Goal: Information Seeking & Learning: Learn about a topic

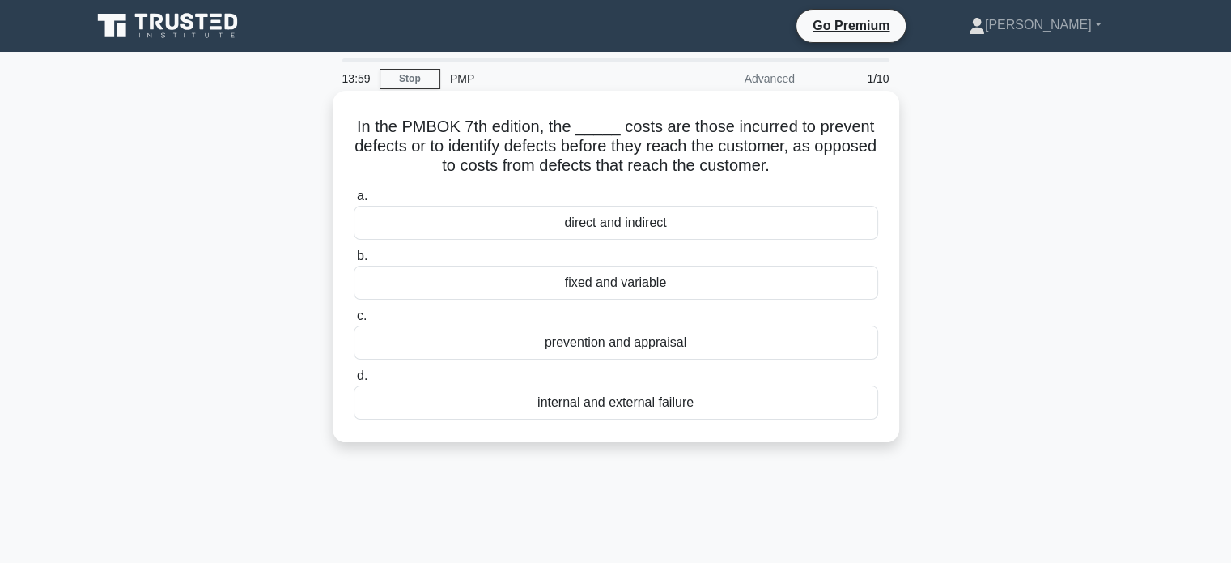
click at [719, 345] on div "prevention and appraisal" at bounding box center [616, 342] width 524 height 34
click at [354, 321] on input "c. prevention and appraisal" at bounding box center [354, 316] width 0 height 11
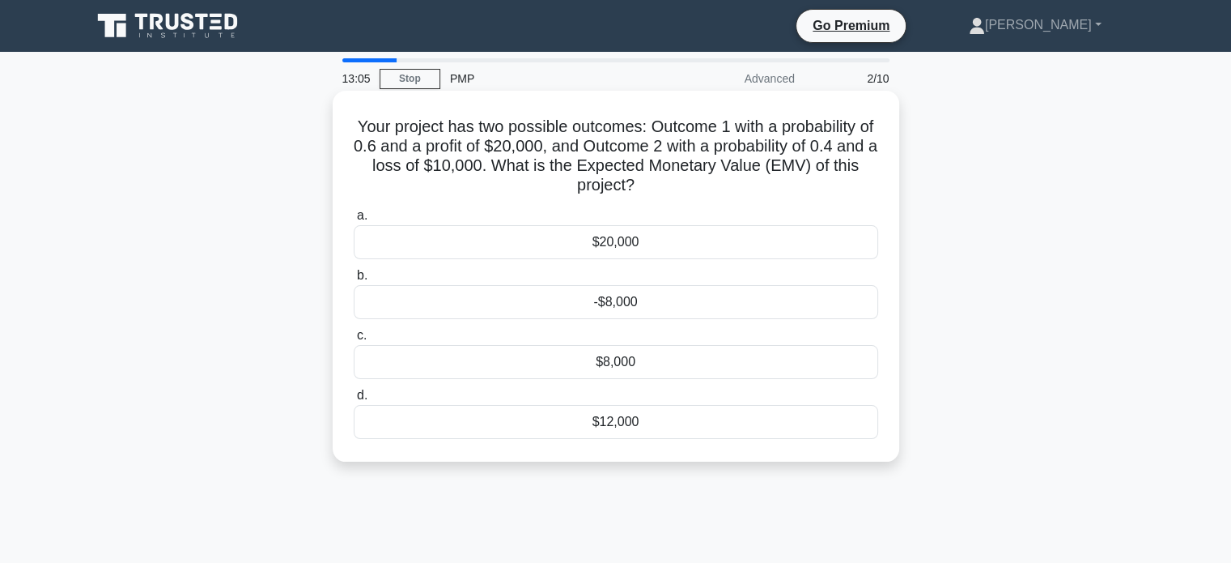
click at [628, 423] on div "$12,000" at bounding box center [616, 422] width 524 height 34
click at [354, 401] on input "d. $12,000" at bounding box center [354, 395] width 0 height 11
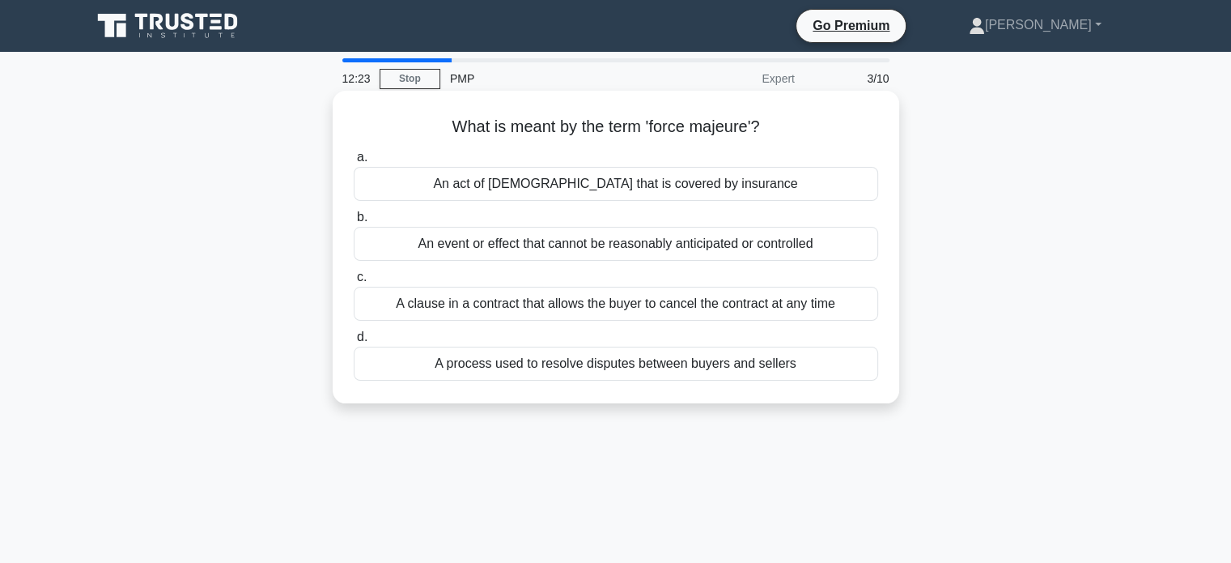
click at [621, 247] on div "An event or effect that cannot be reasonably anticipated or controlled" at bounding box center [616, 244] width 524 height 34
click at [354, 223] on input "b. An event or effect that cannot be reasonably anticipated or controlled" at bounding box center [354, 217] width 0 height 11
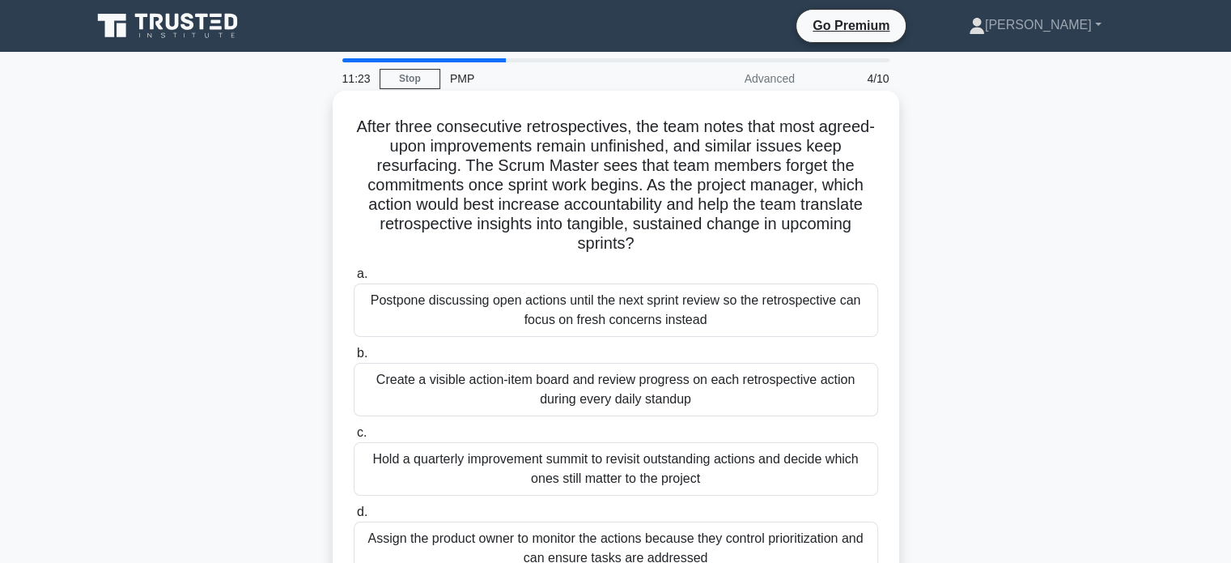
scroll to position [53, 0]
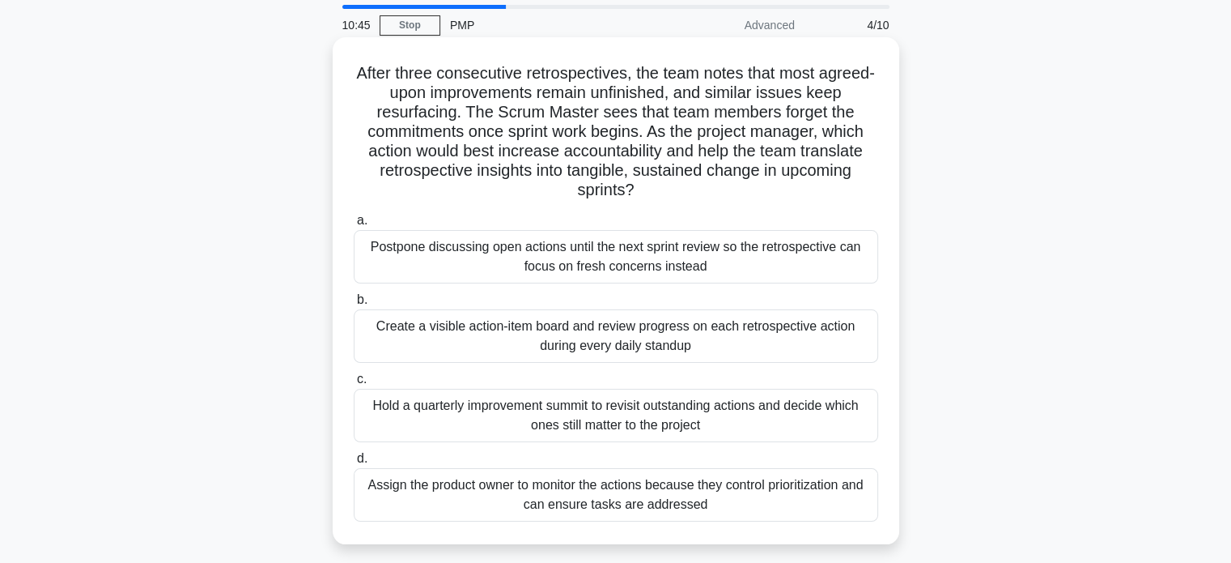
click at [751, 342] on div "Create a visible action-item board and review progress on each retrospective ac…" at bounding box center [616, 335] width 524 height 53
click at [354, 305] on input "b. Create a visible action-item board and review progress on each retrospective…" at bounding box center [354, 300] width 0 height 11
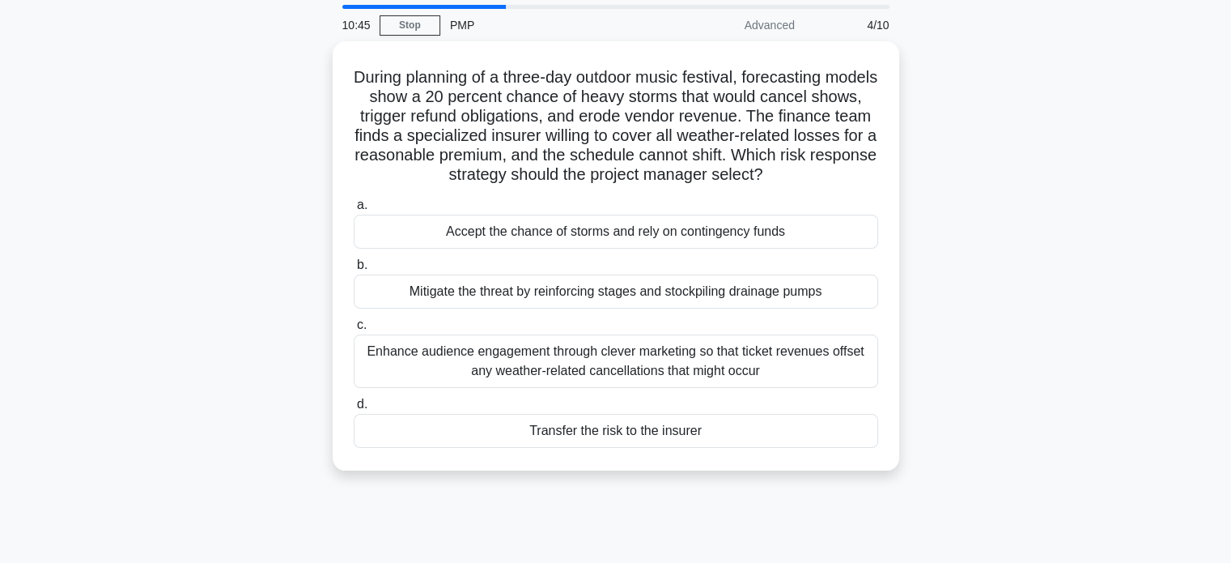
scroll to position [0, 0]
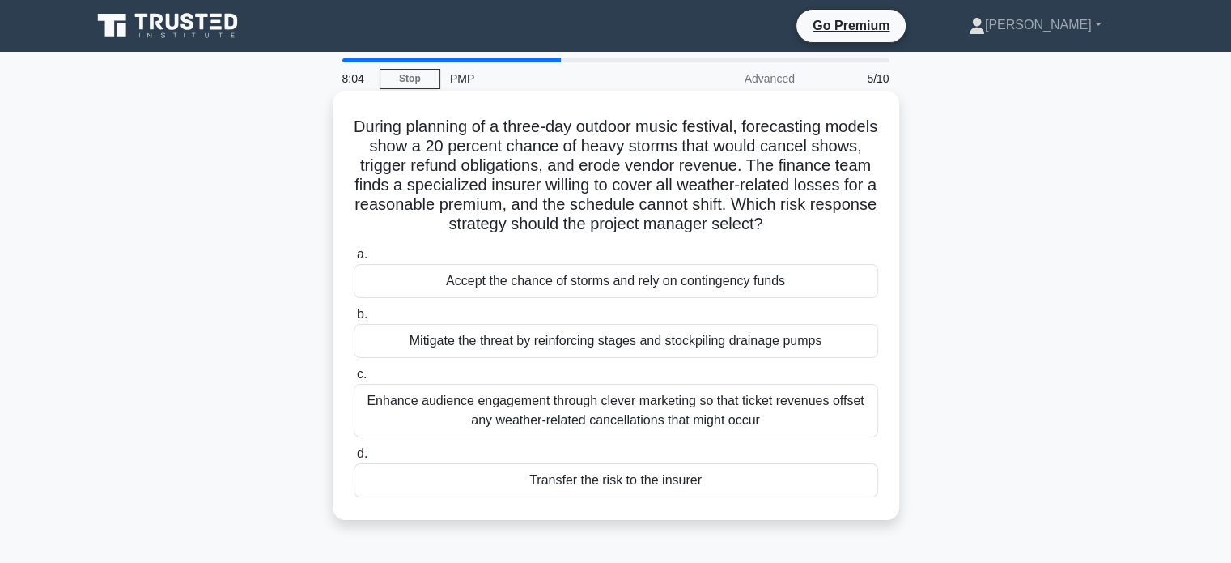
click at [703, 481] on div "Transfer the risk to the insurer" at bounding box center [616, 480] width 524 height 34
click at [354, 459] on input "d. Transfer the risk to the insurer" at bounding box center [354, 453] width 0 height 11
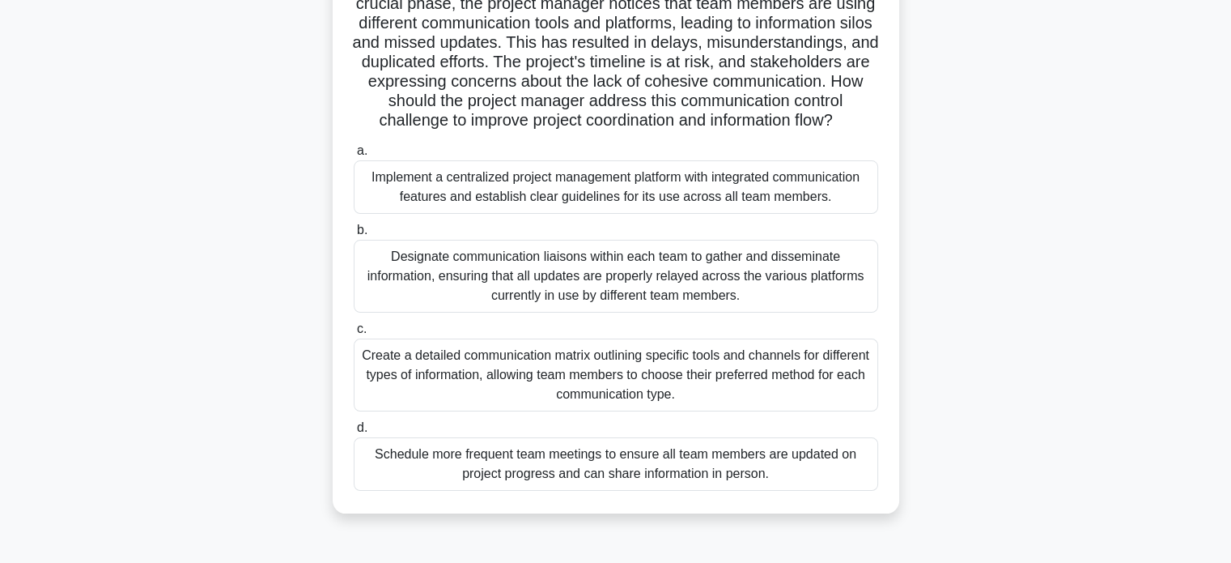
scroll to position [54, 0]
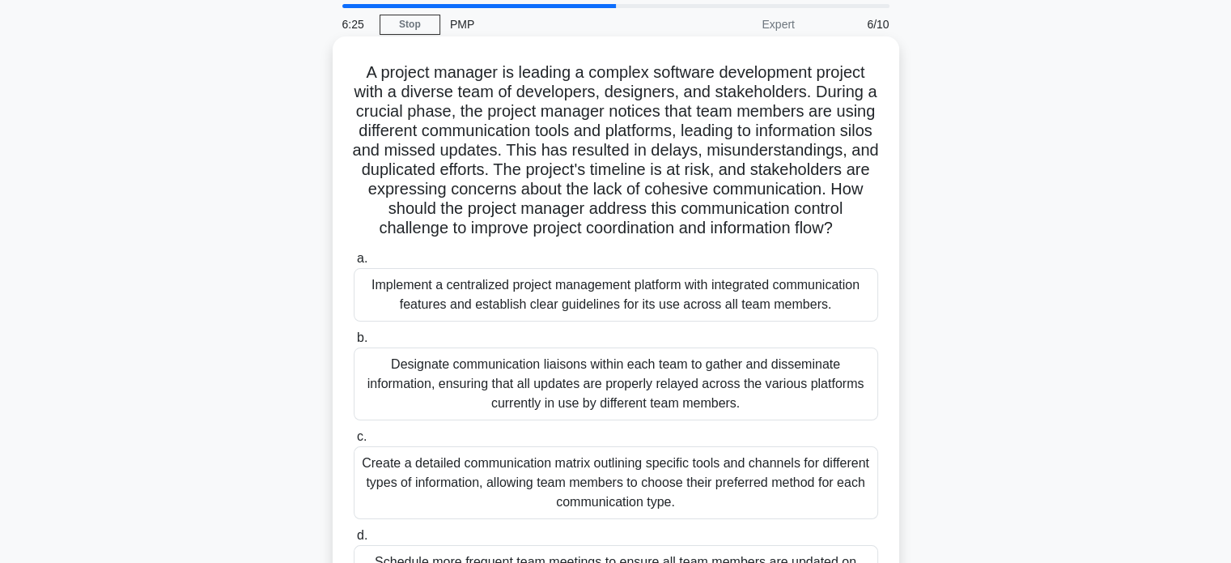
click at [605, 321] on div "Implement a centralized project management platform with integrated communicati…" at bounding box center [616, 294] width 524 height 53
click at [354, 264] on input "a. Implement a centralized project management platform with integrated communic…" at bounding box center [354, 258] width 0 height 11
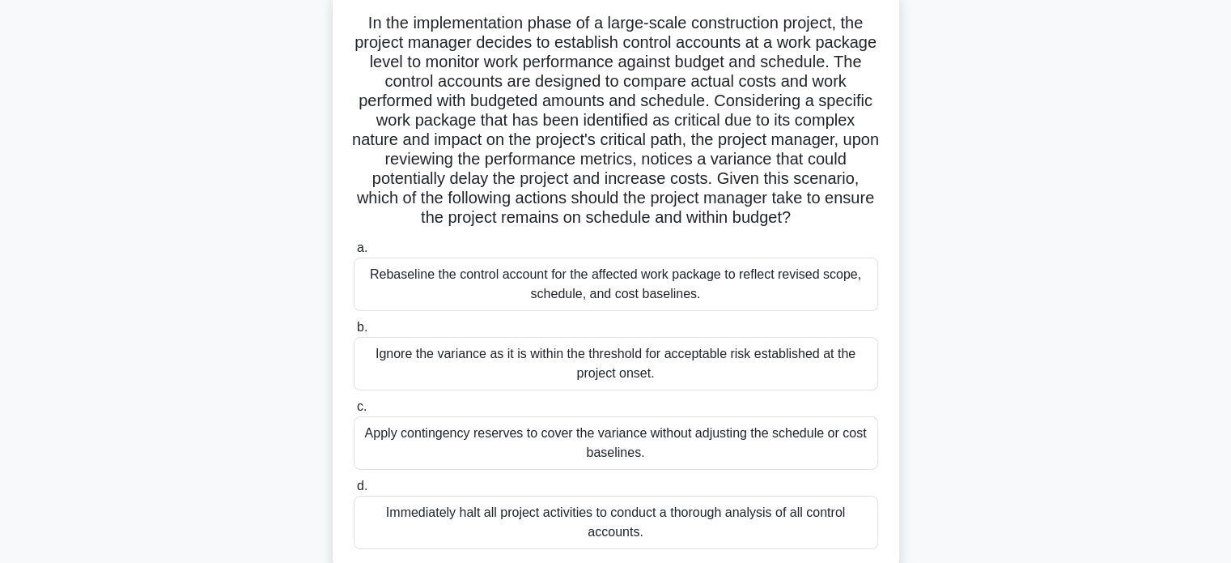
scroll to position [162, 0]
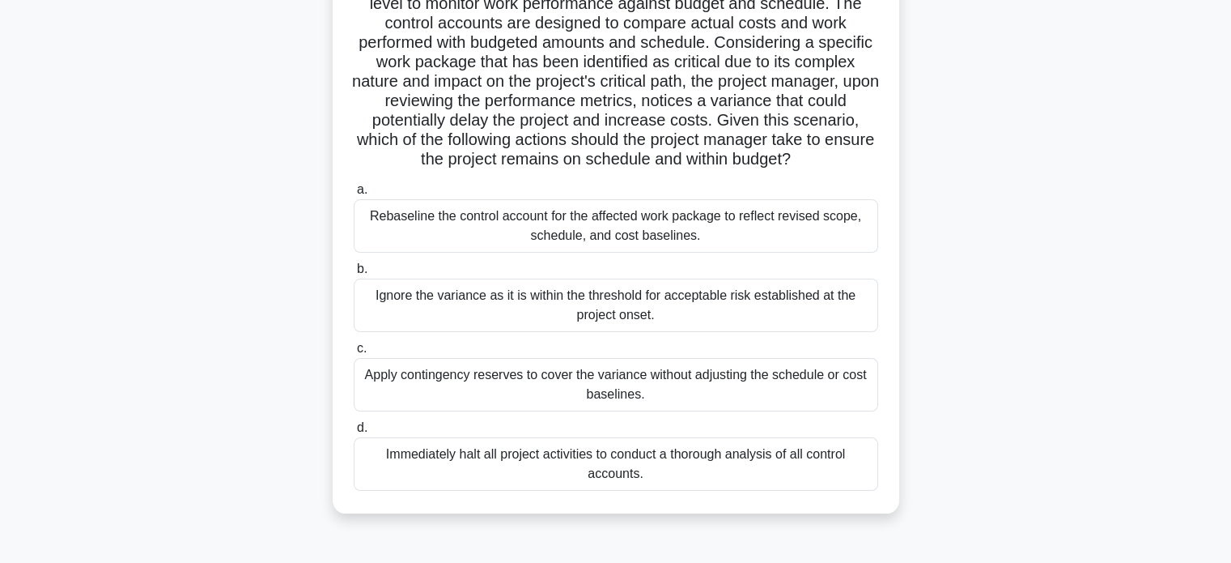
click at [754, 248] on div "Rebaseline the control account for the affected work package to reflect revised…" at bounding box center [616, 225] width 524 height 53
click at [354, 195] on input "a. Rebaseline the control account for the affected work package to reflect revi…" at bounding box center [354, 190] width 0 height 11
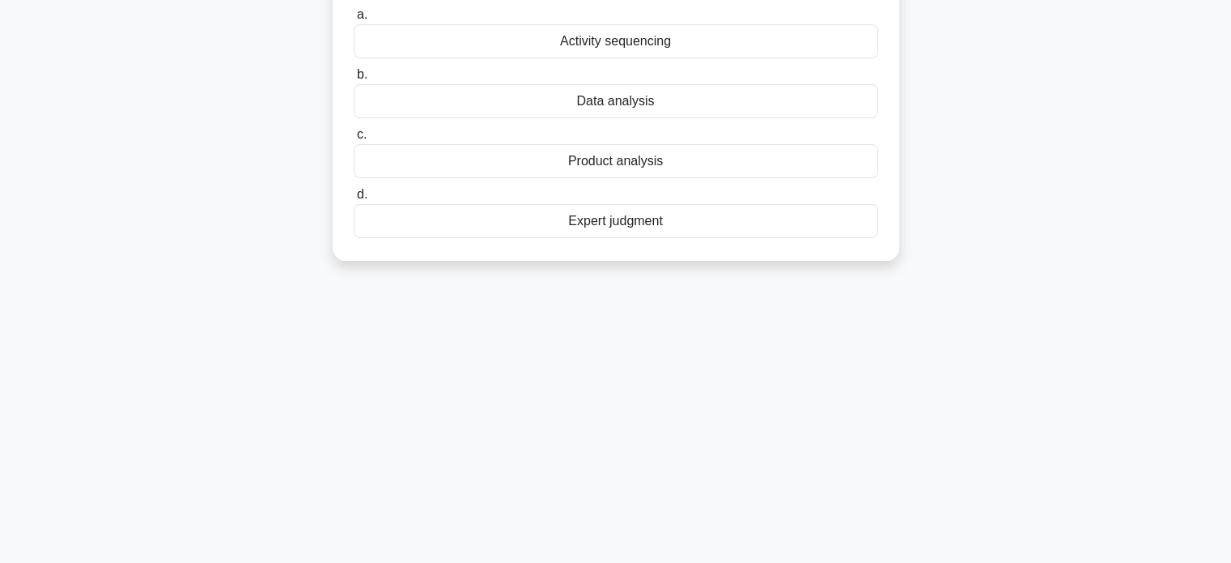
scroll to position [0, 0]
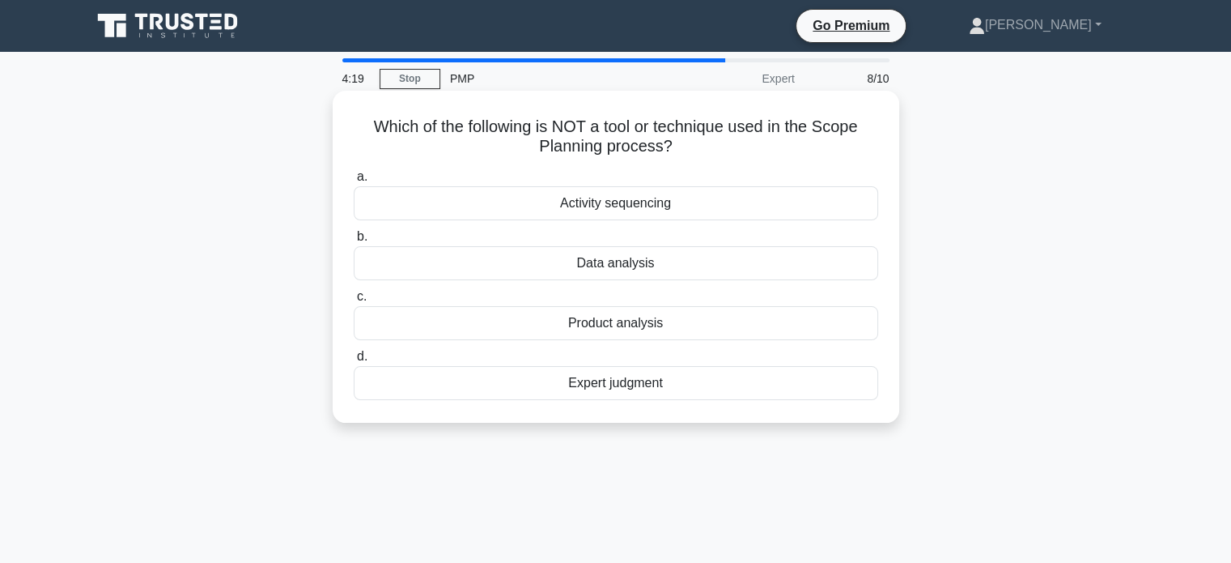
click at [690, 263] on div "Data analysis" at bounding box center [616, 263] width 524 height 34
click at [354, 242] on input "b. Data analysis" at bounding box center [354, 236] width 0 height 11
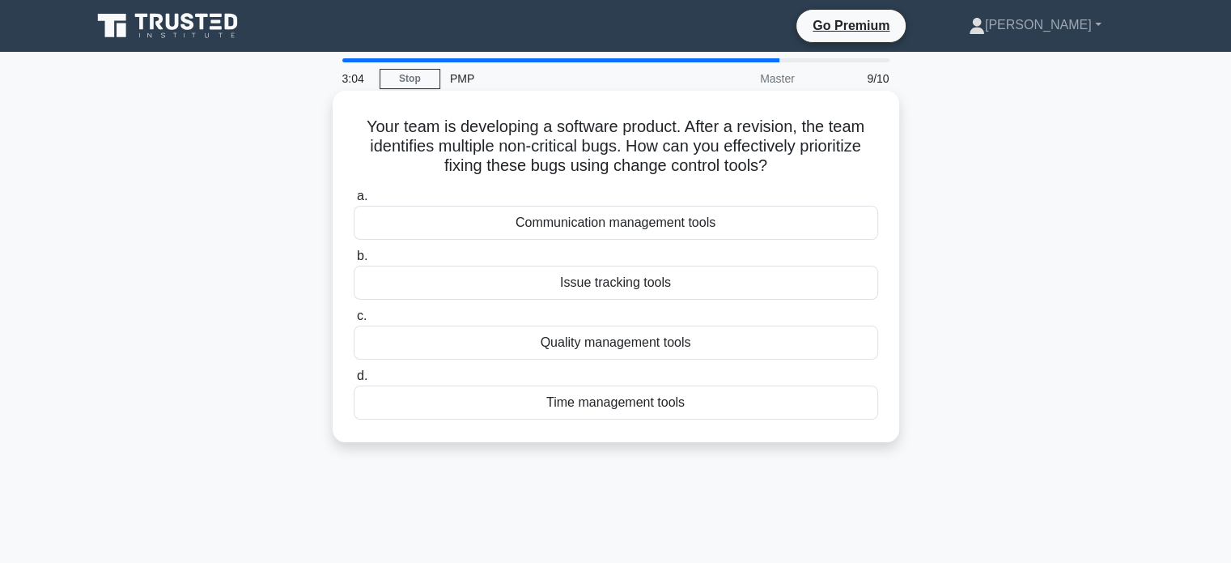
click at [688, 284] on div "Issue tracking tools" at bounding box center [616, 282] width 524 height 34
click at [354, 261] on input "b. Issue tracking tools" at bounding box center [354, 256] width 0 height 11
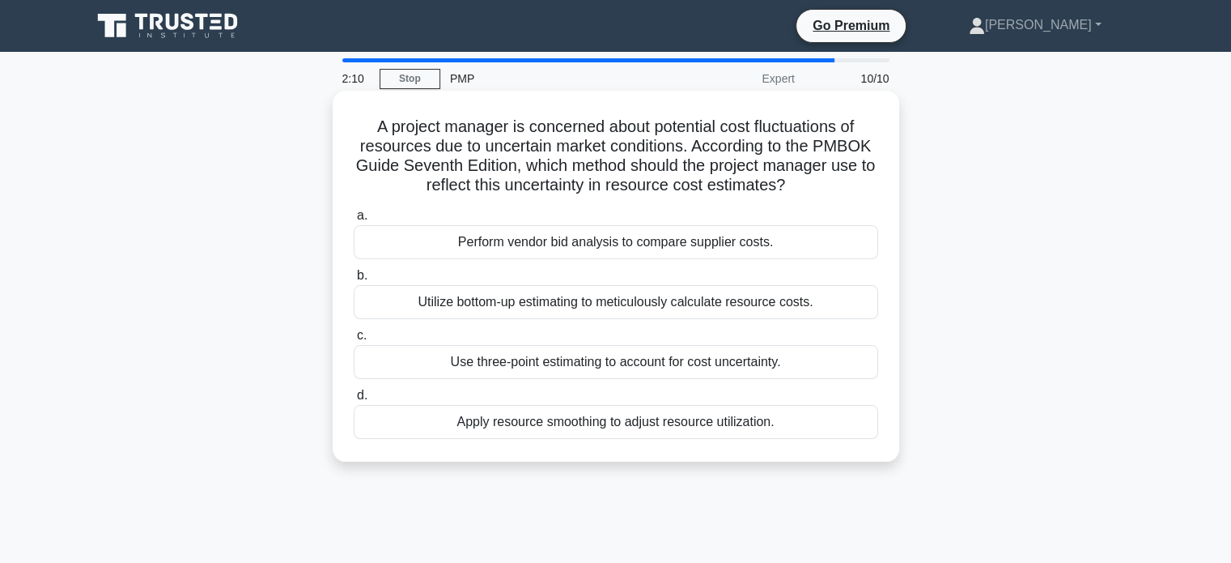
click at [780, 367] on div "Use three-point estimating to account for cost uncertainty." at bounding box center [616, 362] width 524 height 34
click at [354, 341] on input "c. Use three-point estimating to account for cost uncertainty." at bounding box center [354, 335] width 0 height 11
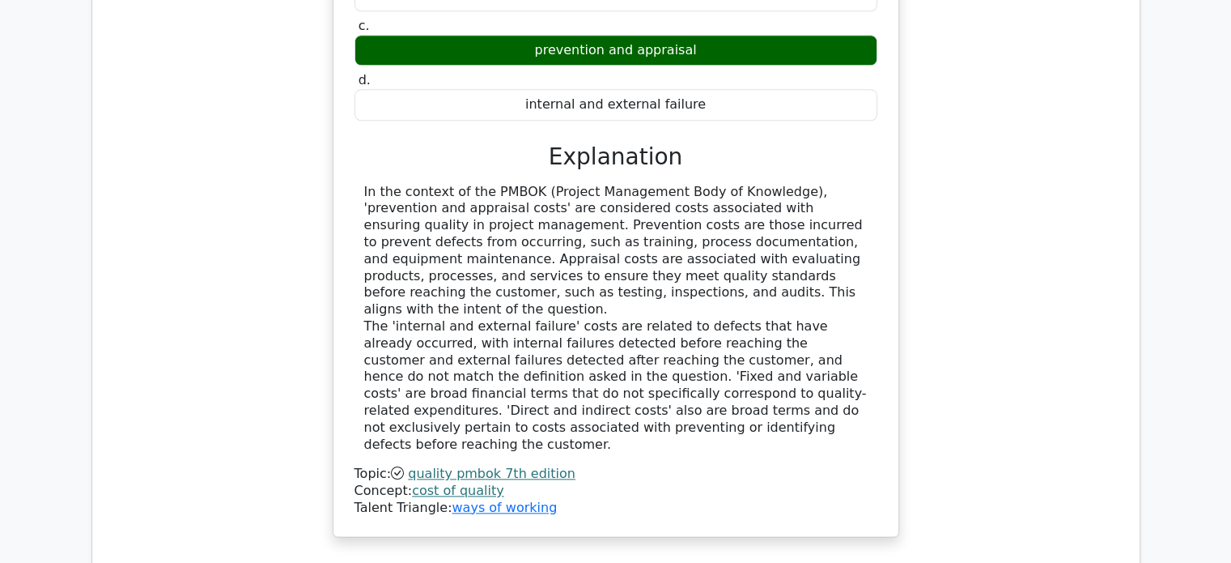
scroll to position [2050, 0]
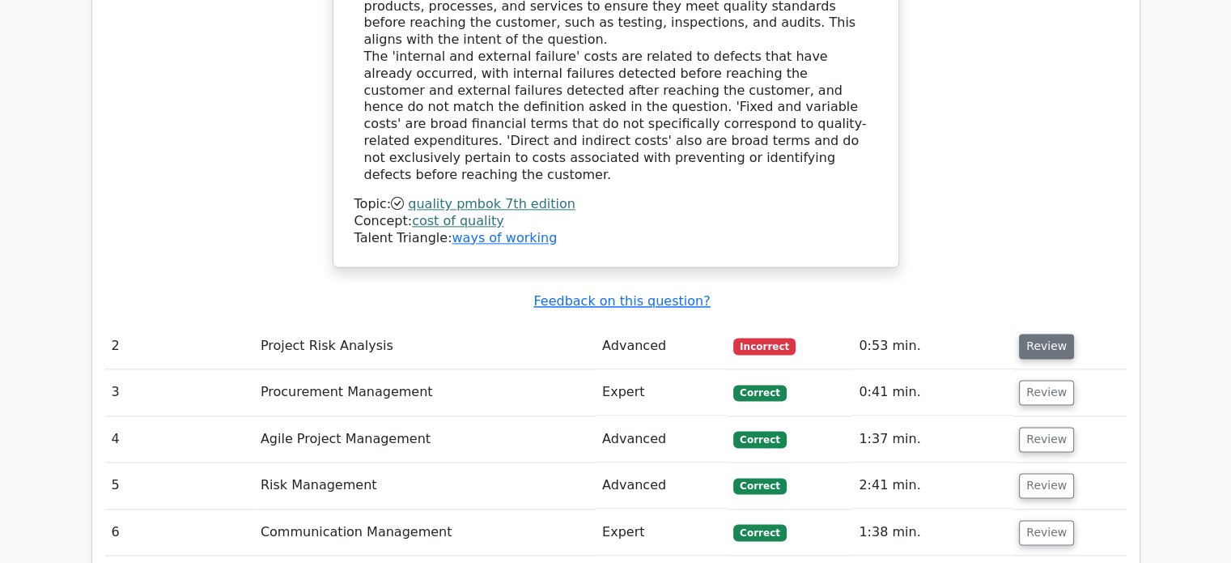
click at [1055, 333] on button "Review" at bounding box center [1046, 345] width 55 height 25
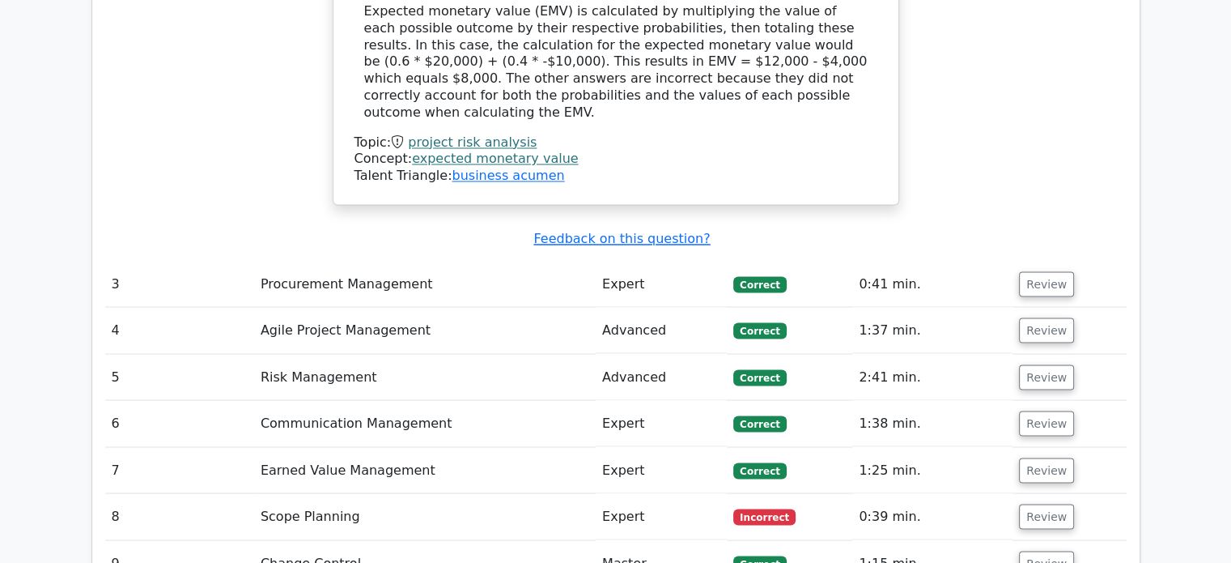
scroll to position [2860, 0]
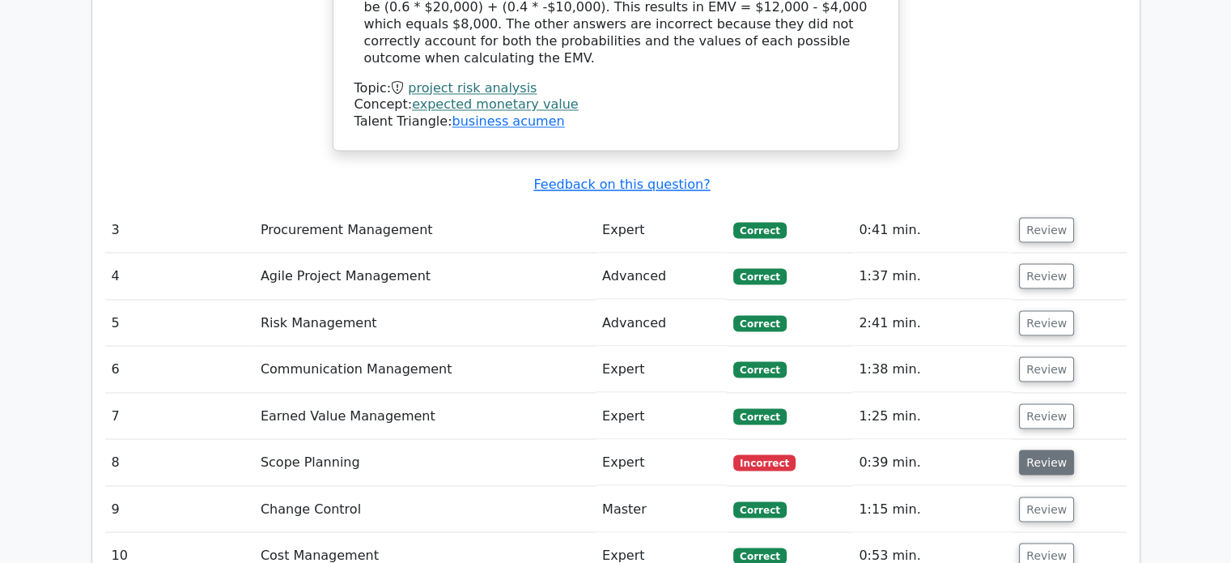
click at [1044, 449] on button "Review" at bounding box center [1046, 461] width 55 height 25
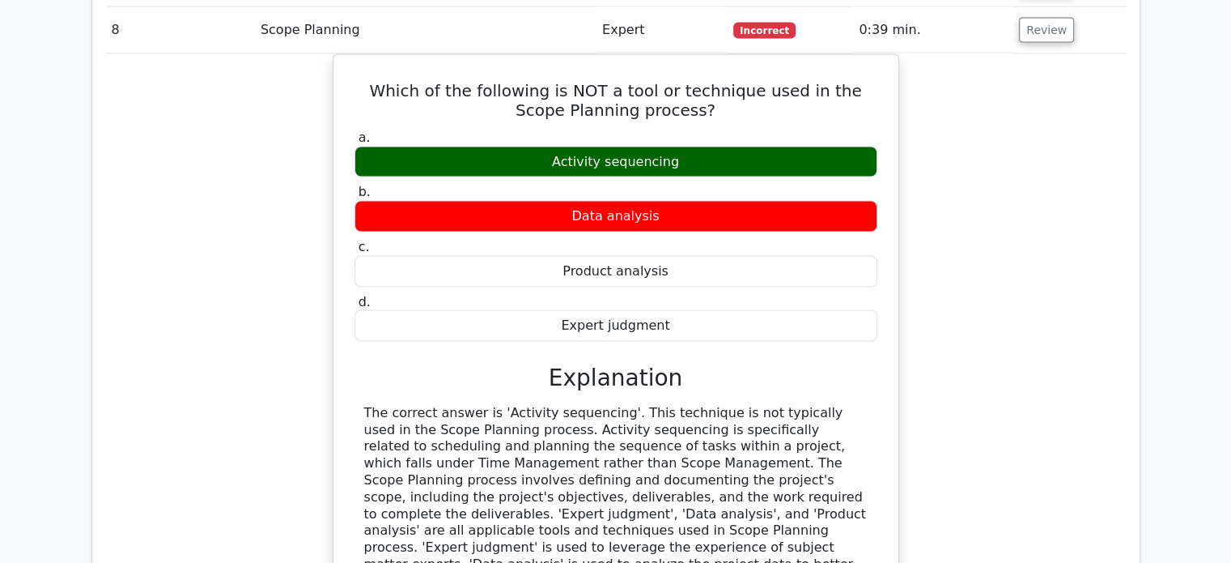
scroll to position [3507, 0]
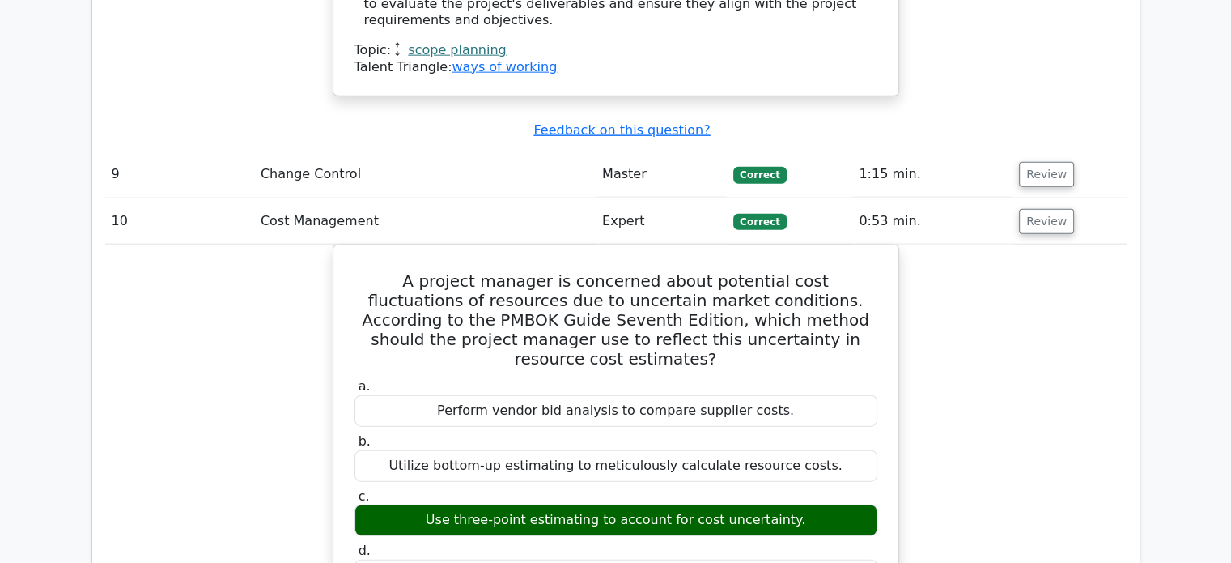
scroll to position [3615, 0]
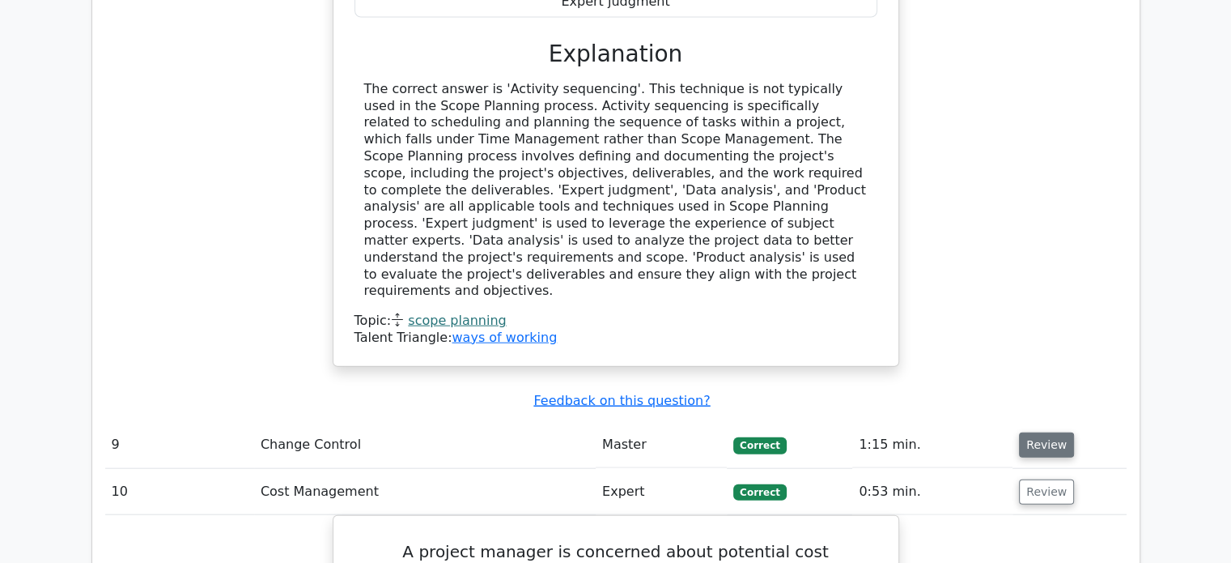
click at [1060, 432] on button "Review" at bounding box center [1046, 444] width 55 height 25
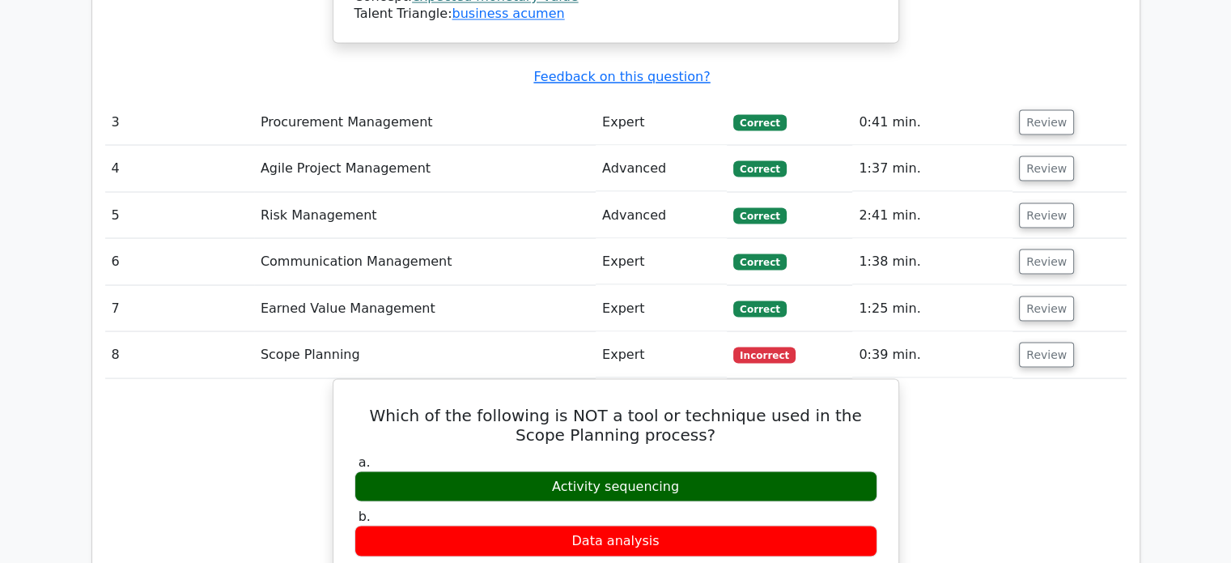
scroll to position [2860, 0]
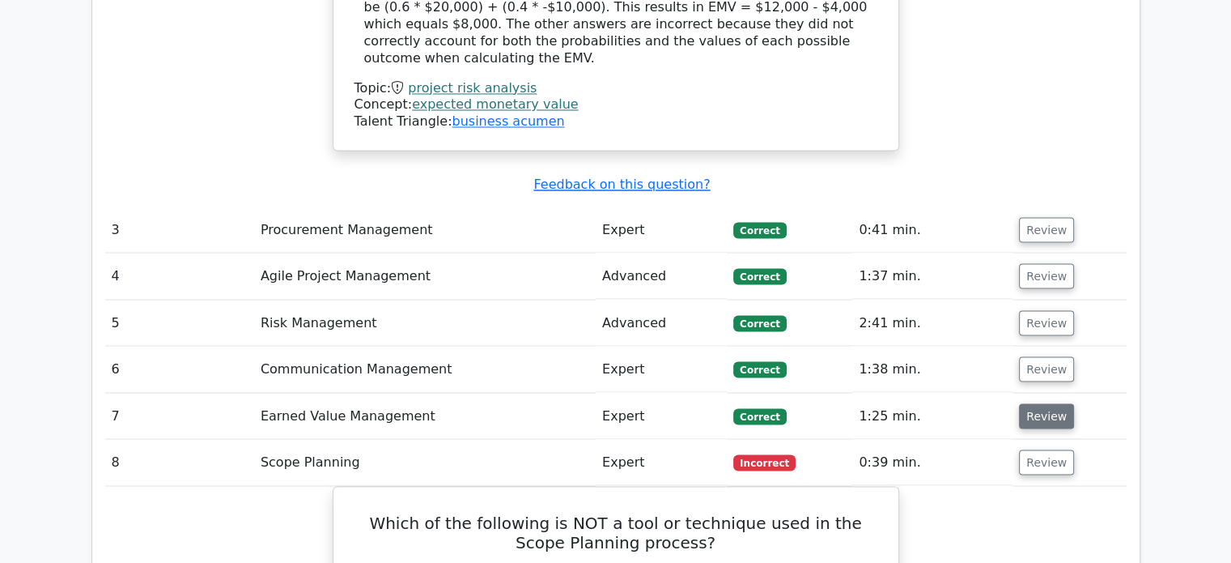
click at [1042, 403] on button "Review" at bounding box center [1046, 415] width 55 height 25
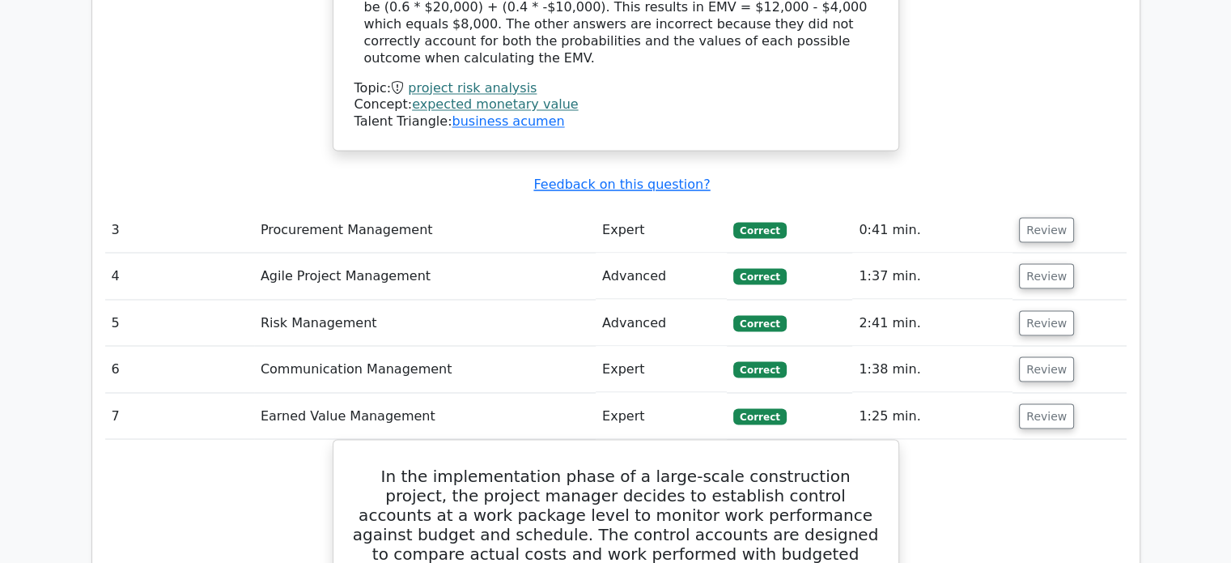
scroll to position [2752, 0]
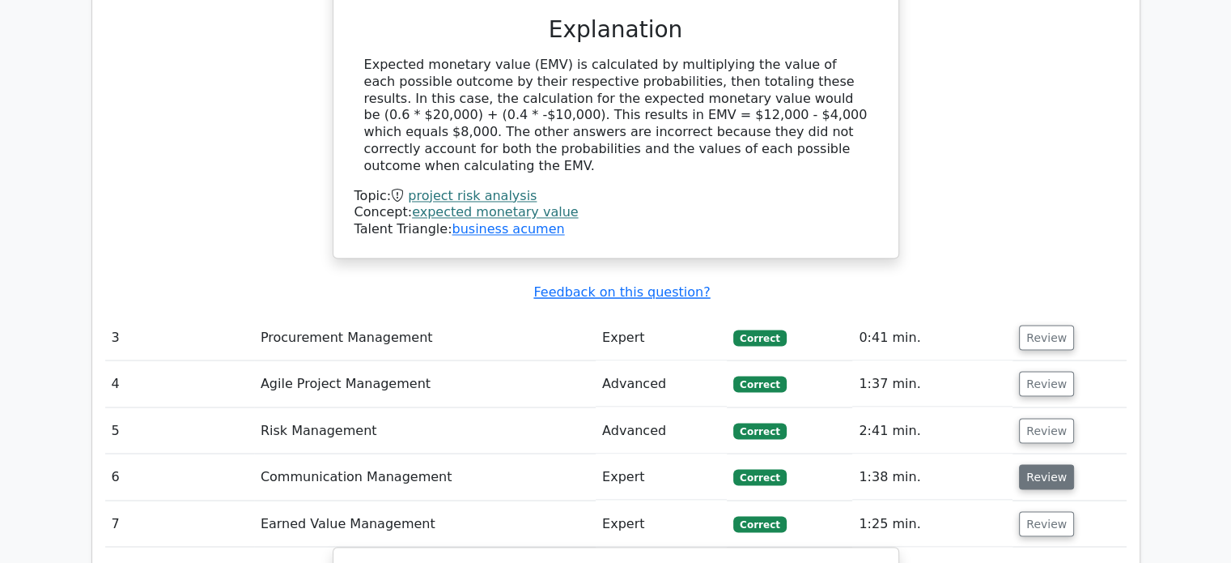
click at [1039, 464] on button "Review" at bounding box center [1046, 476] width 55 height 25
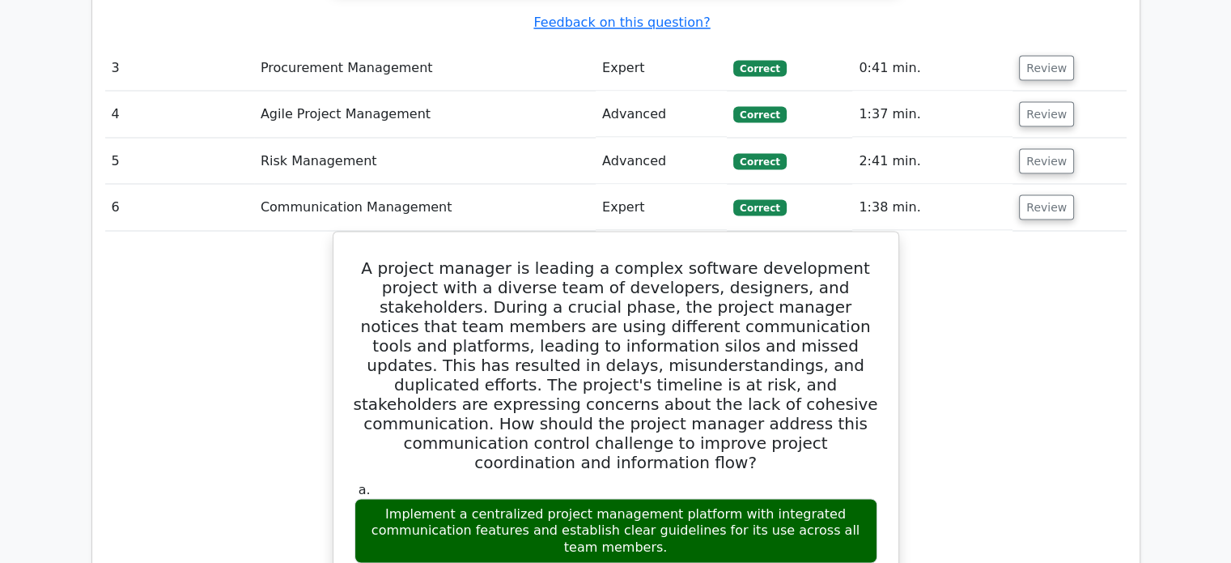
scroll to position [2805, 0]
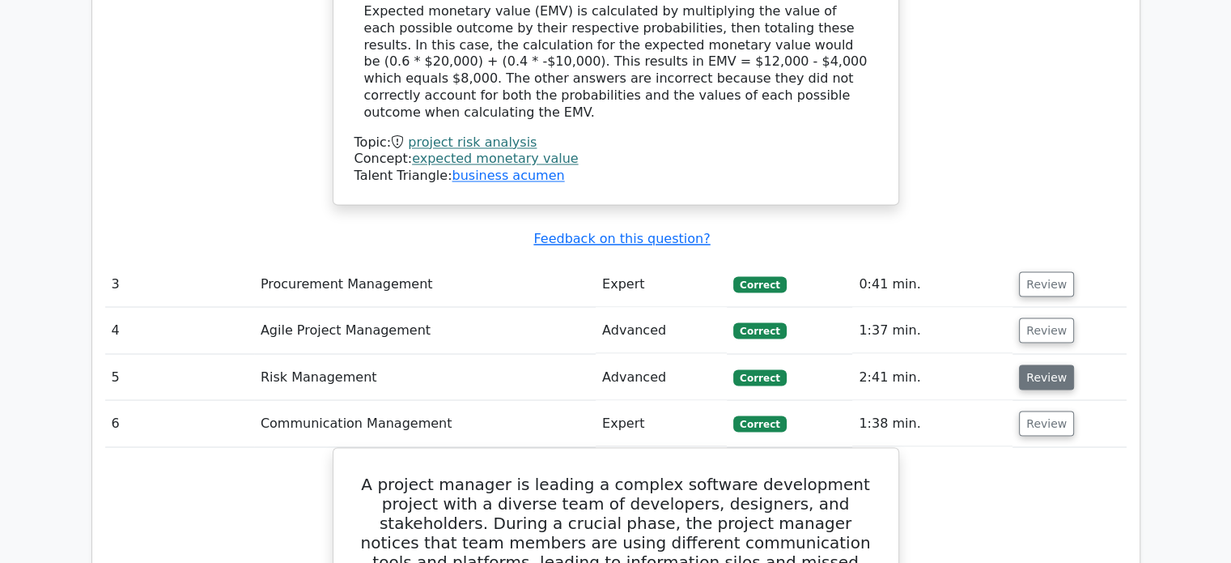
click at [1059, 364] on button "Review" at bounding box center [1046, 376] width 55 height 25
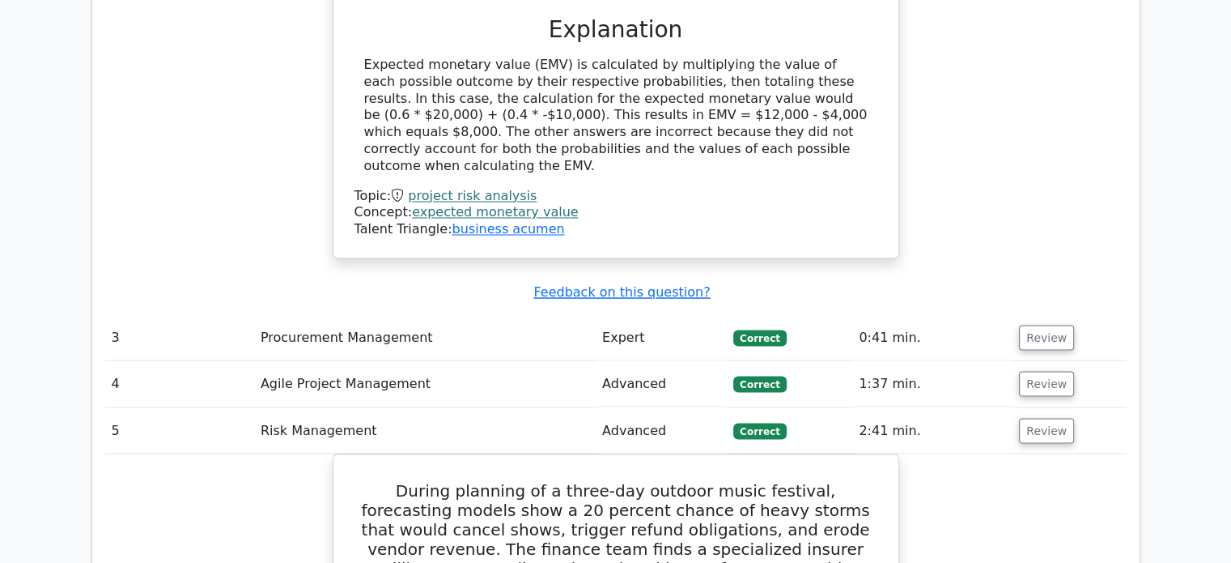
scroll to position [2698, 0]
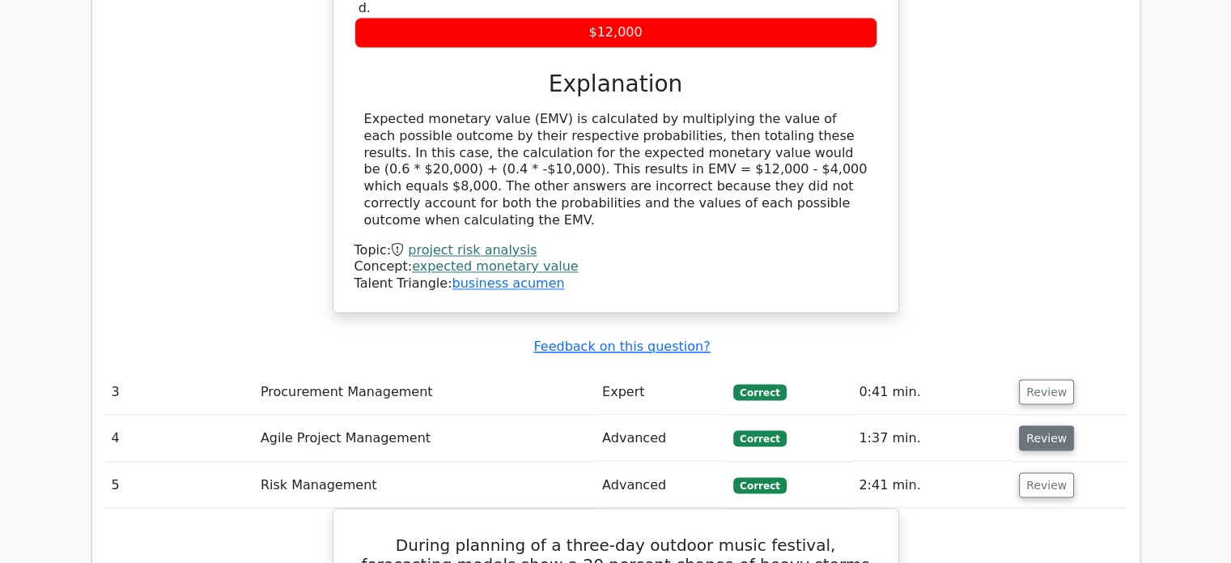
click at [1051, 425] on button "Review" at bounding box center [1046, 437] width 55 height 25
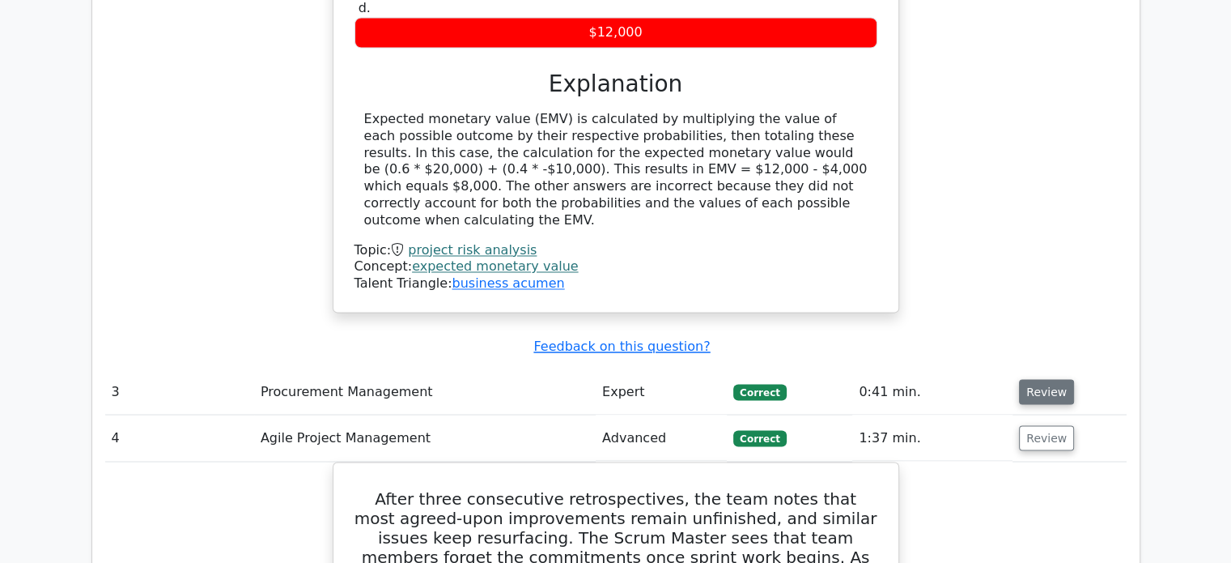
click at [1040, 379] on button "Review" at bounding box center [1046, 391] width 55 height 25
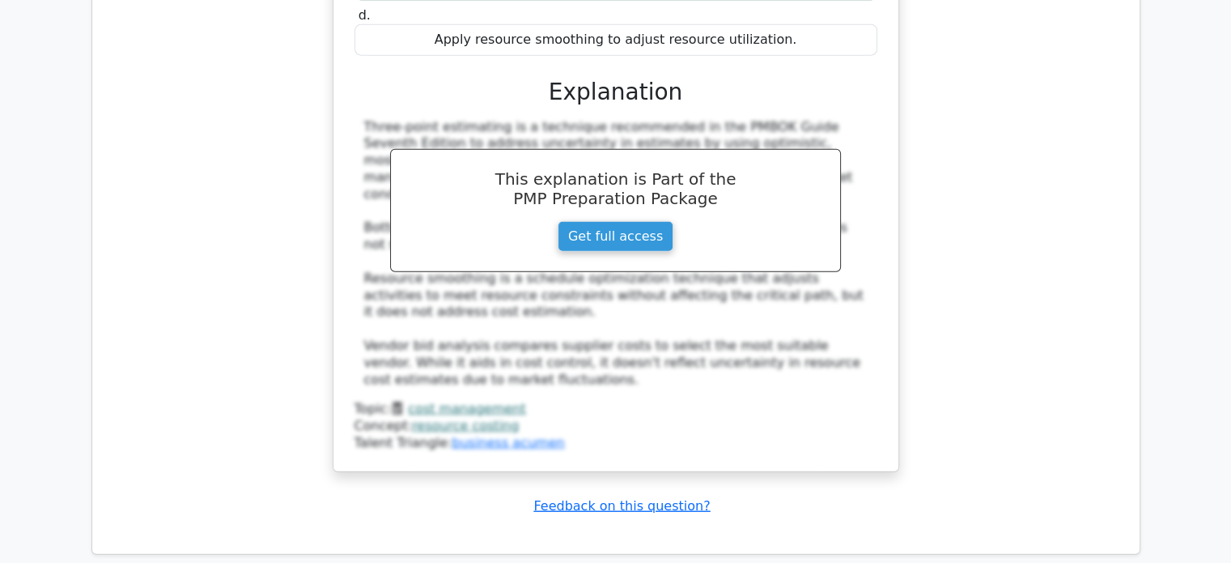
scroll to position [10409, 0]
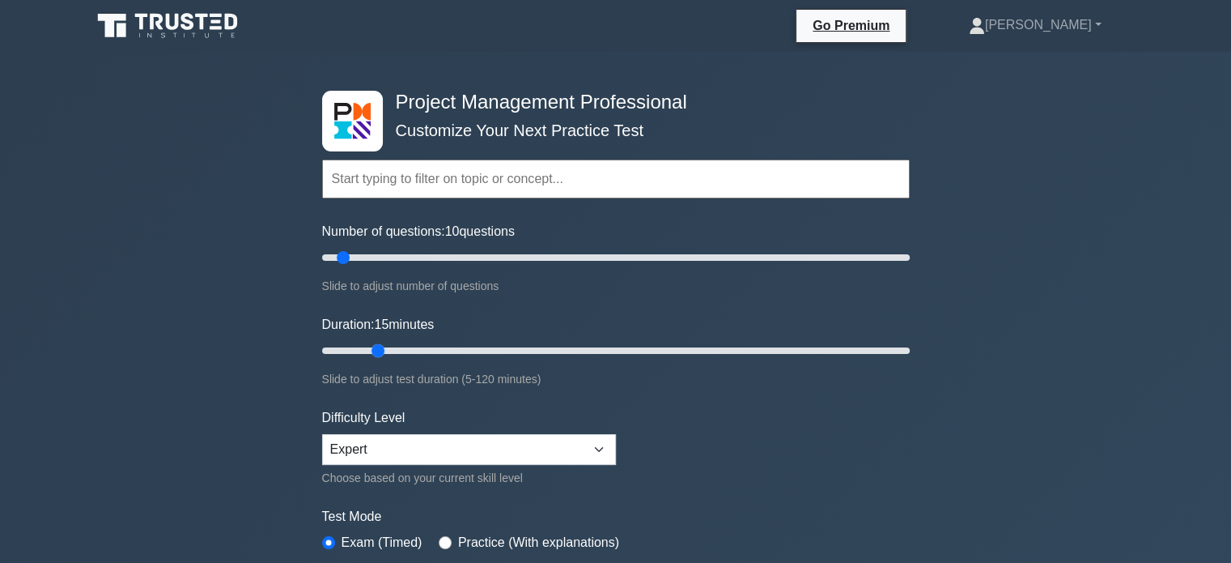
drag, startPoint x: 356, startPoint y: 349, endPoint x: 369, endPoint y: 345, distance: 13.6
type input "15"
click at [369, 345] on input "Duration: 15 minutes" at bounding box center [616, 350] width 588 height 19
click at [1178, 338] on div "Project Management Professional Customize Your Next Practice Test Topics Scope …" at bounding box center [615, 545] width 1231 height 987
